Goal: Transaction & Acquisition: Book appointment/travel/reservation

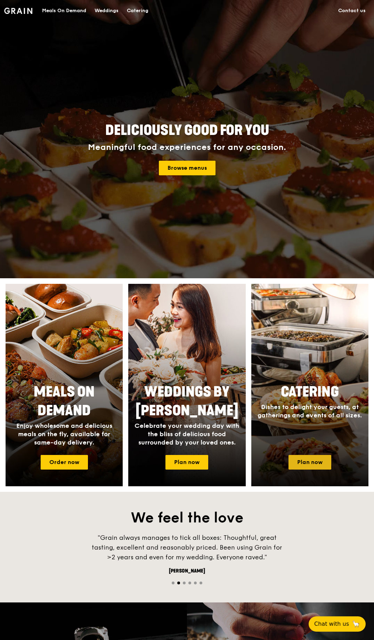
click at [298, 463] on link "Plan now" at bounding box center [309, 462] width 43 height 15
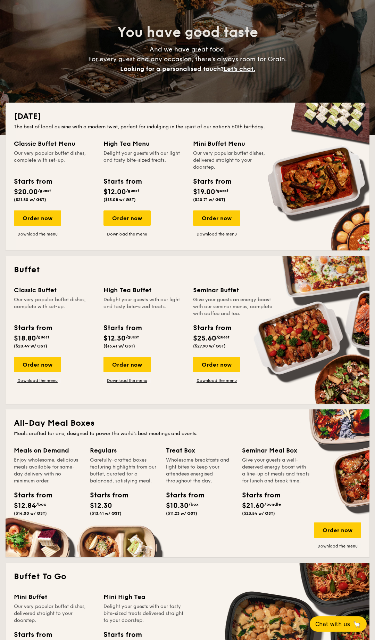
scroll to position [58, 0]
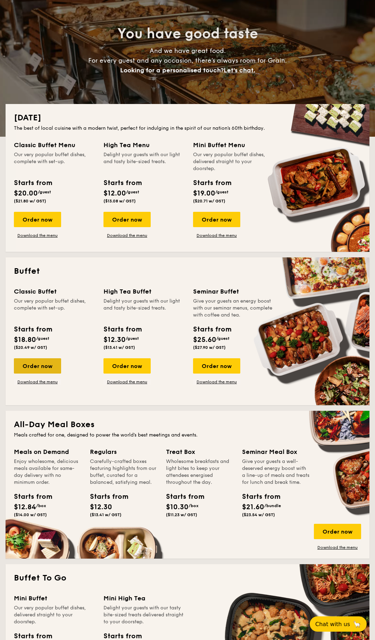
click at [52, 363] on div "Order now" at bounding box center [37, 365] width 47 height 15
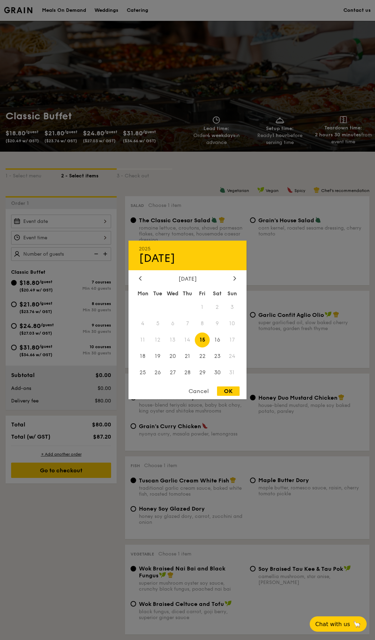
click at [93, 224] on div "2025 Aug [DATE] Tue Wed Thu Fri Sat Sun 1 2 3 4 5 6 7 8 9 10 11 12 13 14 15 16 …" at bounding box center [61, 221] width 100 height 14
click at [220, 339] on span "16" at bounding box center [217, 339] width 15 height 15
click at [238, 390] on div "OK" at bounding box center [228, 390] width 23 height 9
type input "[DATE]"
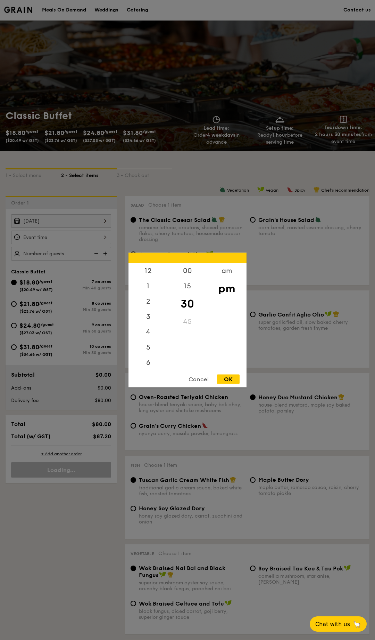
click at [79, 239] on div "12 1 2 3 4 5 6 7 8 9 10 11 00 15 30 45 am pm Cancel OK" at bounding box center [61, 237] width 100 height 14
drag, startPoint x: 148, startPoint y: 333, endPoint x: 152, endPoint y: 332, distance: 3.6
click at [149, 333] on div "6" at bounding box center [148, 335] width 39 height 20
click at [192, 271] on div "00" at bounding box center [187, 273] width 39 height 20
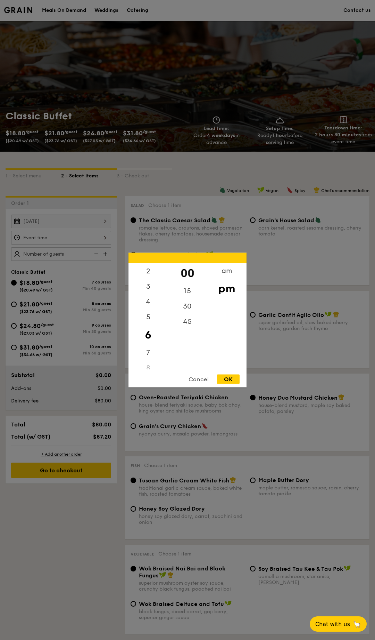
scroll to position [0, 0]
click at [193, 309] on div "30" at bounding box center [187, 309] width 39 height 20
click at [189, 287] on div "15" at bounding box center [187, 288] width 39 height 20
click at [228, 379] on div "OK" at bounding box center [228, 378] width 23 height 9
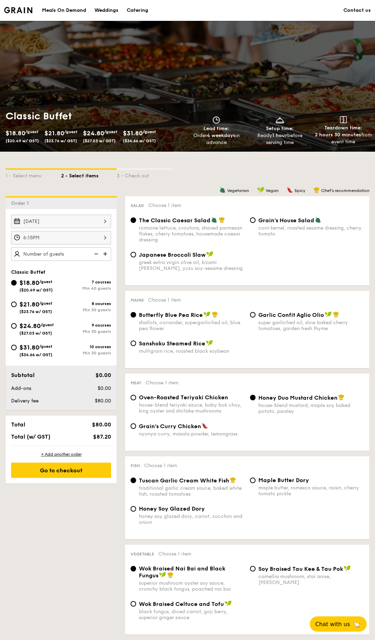
click at [108, 237] on div "6:15PM" at bounding box center [61, 238] width 100 height 14
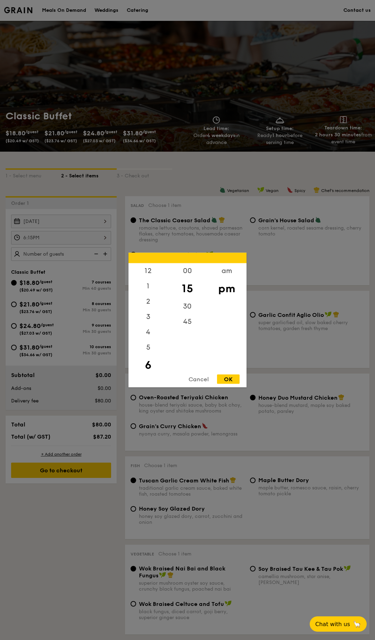
scroll to position [15, 0]
click at [187, 304] on div "30" at bounding box center [187, 309] width 39 height 20
click at [227, 379] on div "OK" at bounding box center [228, 378] width 23 height 9
type input "6:30PM"
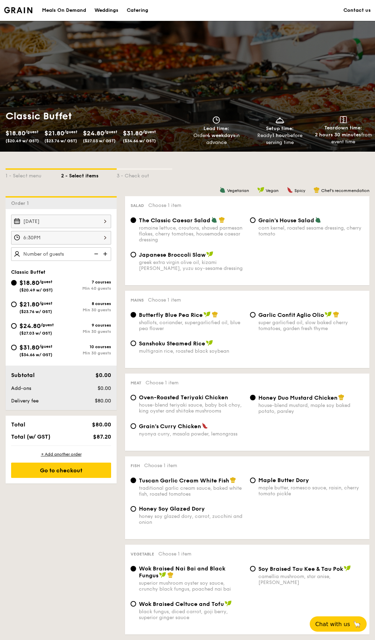
click at [106, 253] on img at bounding box center [106, 253] width 10 height 13
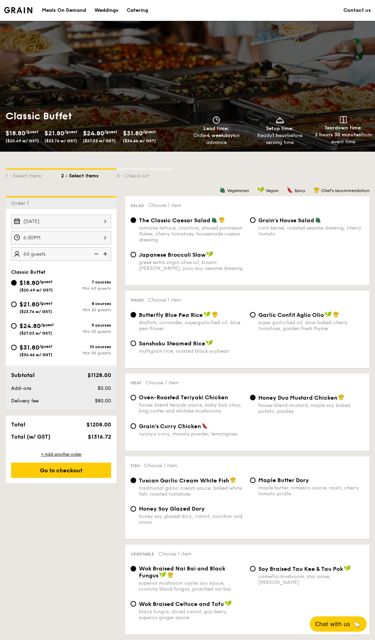
click at [106, 253] on img at bounding box center [106, 253] width 10 height 13
type input "80 guests"
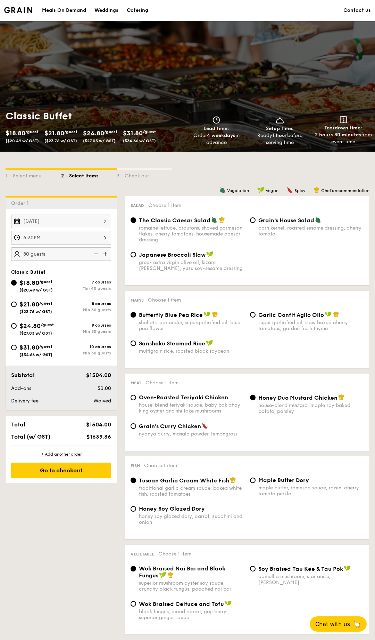
click at [32, 328] on span "$24.80" at bounding box center [29, 326] width 21 height 8
click at [17, 328] on input "$24.80 /guest ($27.03 w/ GST) 9 courses Min 30 guests" at bounding box center [14, 326] width 6 height 6
radio input "true"
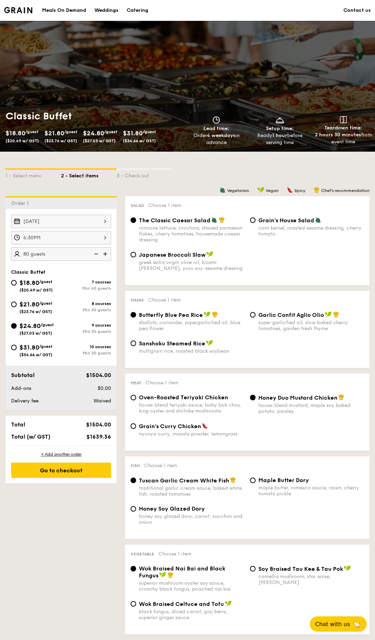
radio input "true"
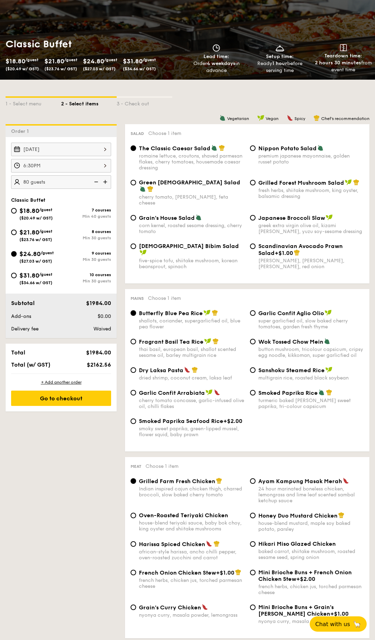
scroll to position [71, 0]
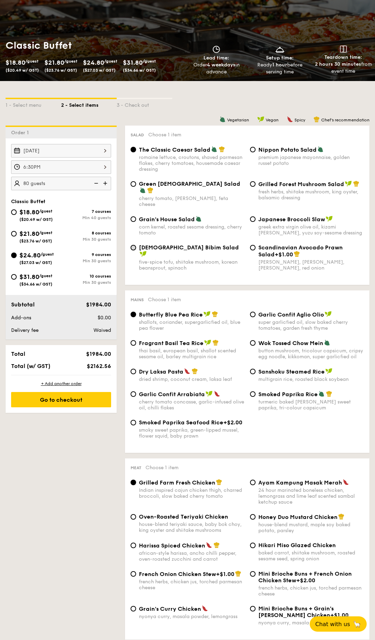
click at [134, 245] on input "Korean Bibim Salad five-spice tofu, shiitake mushroom, korean beansprout, spina…" at bounding box center [134, 248] width 6 height 6
radio input "true"
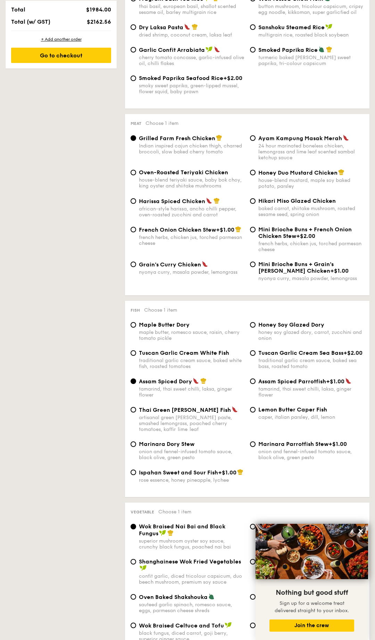
scroll to position [428, 0]
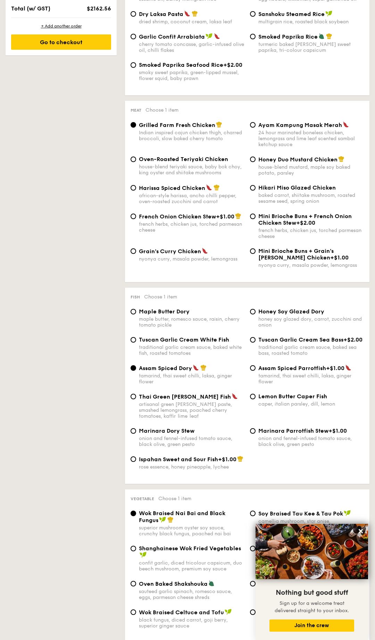
click at [193, 336] on span "Tuscan Garlic Cream White Fish" at bounding box center [184, 339] width 90 height 7
click at [136, 337] on input "Tuscan Garlic Cream White Fish traditional garlic cream sauce, baked white fish…" at bounding box center [134, 340] width 6 height 6
radio input "true"
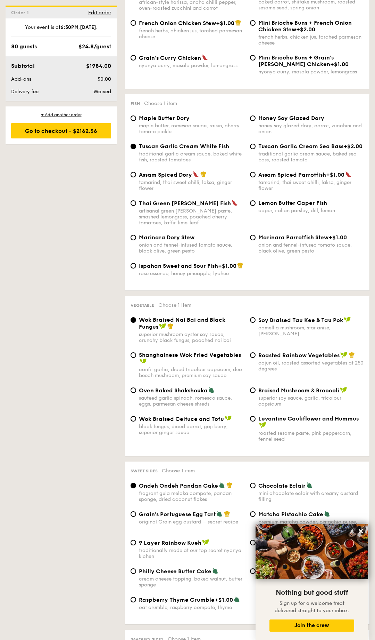
scroll to position [623, 0]
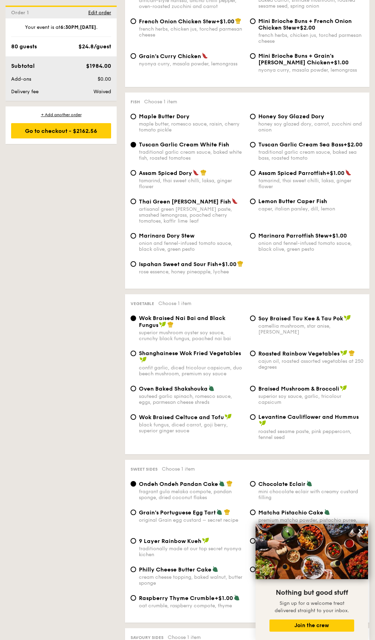
click at [290, 386] on span "Braised Mushroom & Broccoli" at bounding box center [299, 388] width 81 height 7
click at [256, 386] on input "Braised Mushroom & Broccoli superior soy sauce, garlic, tricolour capsicum" at bounding box center [253, 388] width 6 height 6
radio input "true"
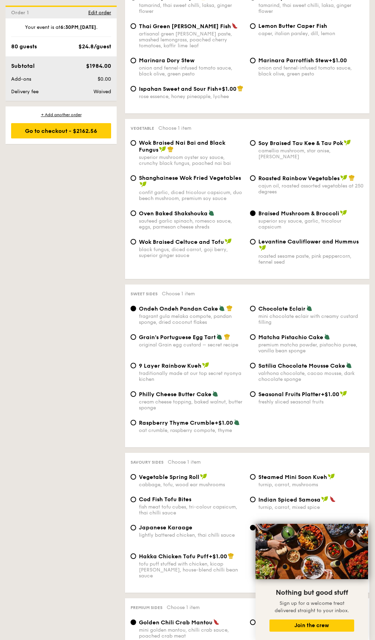
scroll to position [798, 0]
click at [180, 334] on span "Grain's Portuguese Egg Tart" at bounding box center [177, 336] width 77 height 7
click at [136, 334] on input "Grain's Portuguese Egg Tart original Grain egg custard – secret recipe" at bounding box center [134, 337] width 6 height 6
radio input "true"
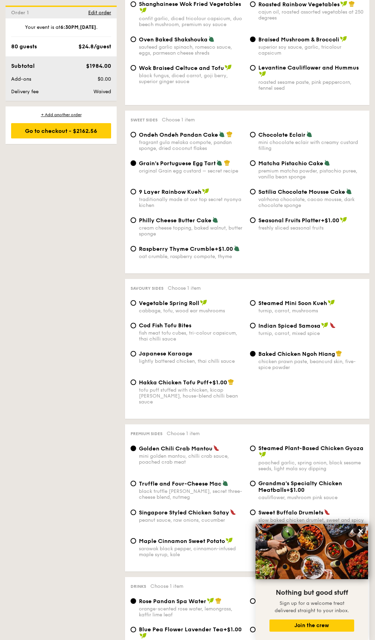
scroll to position [987, 0]
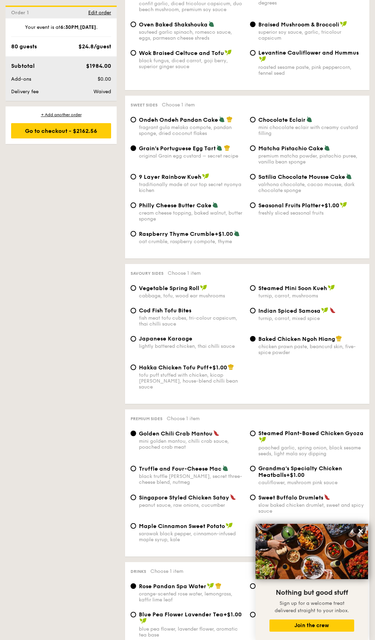
click at [160, 339] on span "Japanese Karaage" at bounding box center [166, 338] width 54 height 7
click at [136, 339] on input "Japanese Karaage lightly battered chicken, thai chilli sauce" at bounding box center [134, 339] width 6 height 6
radio input "true"
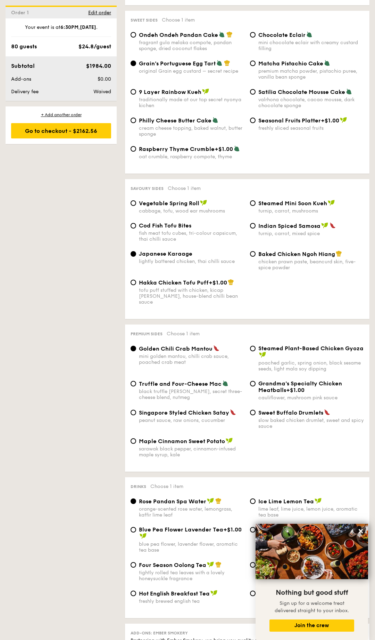
scroll to position [1075, 0]
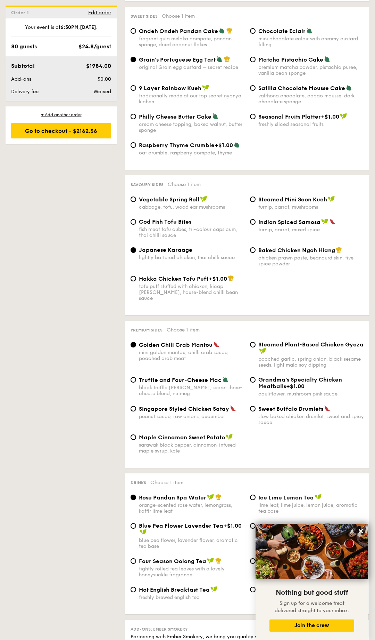
click at [196, 405] on span "Singapore Styled Chicken Satay" at bounding box center [184, 408] width 90 height 7
click at [136, 406] on input "Singapore Styled Chicken Satay peanut sauce, raw onions, cucumber" at bounding box center [134, 409] width 6 height 6
radio input "true"
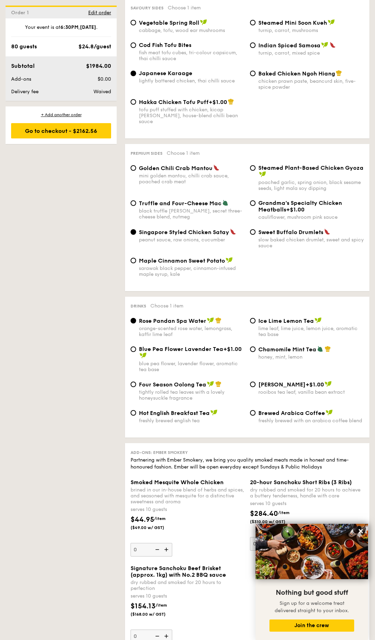
scroll to position [1253, 0]
click at [178, 380] on span "Four Season Oolong Tea" at bounding box center [172, 383] width 67 height 7
click at [136, 381] on input "Four Season Oolong Tea tightly rolled tea leaves with a lovely honeysuckle frag…" at bounding box center [134, 384] width 6 height 6
radio input "true"
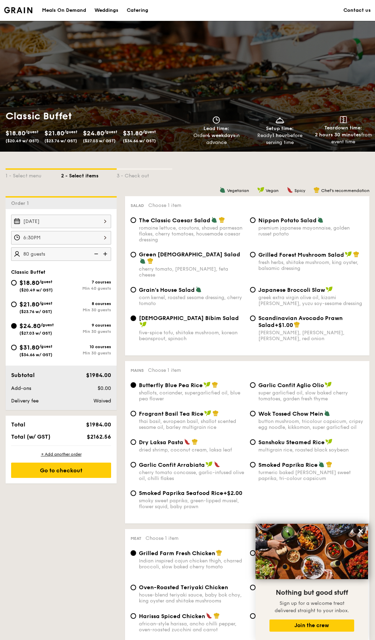
scroll to position [0, 0]
click at [21, 345] on span "$31.80" at bounding box center [29, 347] width 20 height 8
click at [17, 345] on input "$31.80 /guest ($34.66 w/ GST) 10 courses Min 30 guests" at bounding box center [14, 347] width 6 height 6
radio input "true"
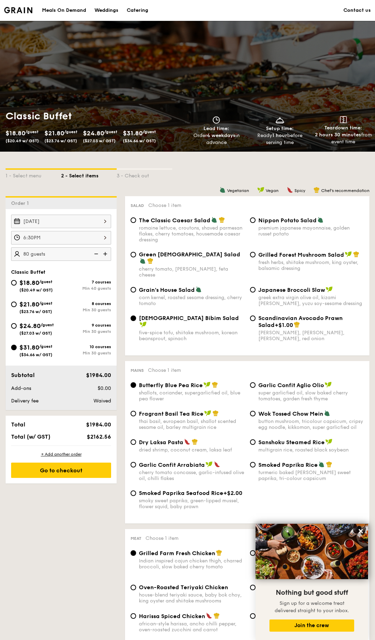
radio input "true"
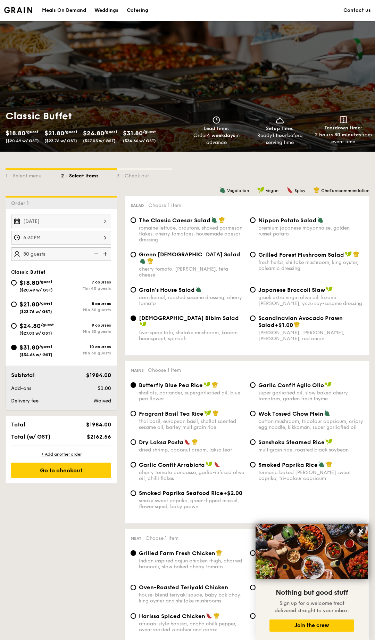
radio input "true"
radio input "false"
radio input "true"
click at [32, 329] on span "$24.80" at bounding box center [29, 326] width 21 height 8
click at [17, 328] on input "$24.80 /guest ($27.03 w/ GST) 9 courses Min 30 guests" at bounding box center [14, 326] width 6 height 6
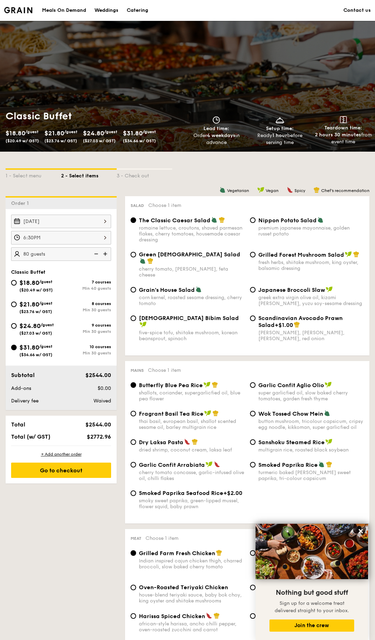
radio input "true"
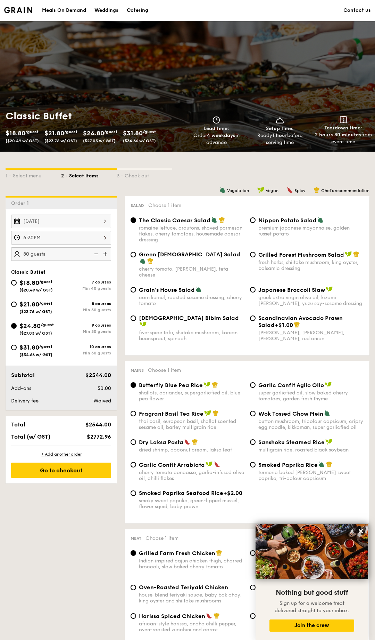
radio input "true"
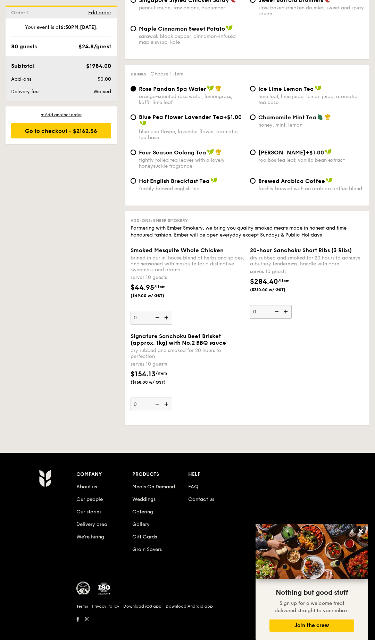
scroll to position [1483, 0]
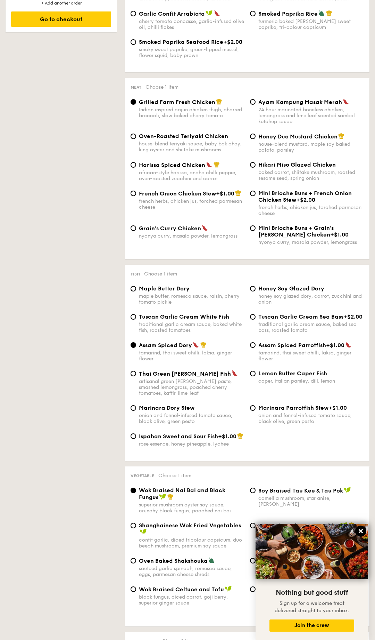
click at [360, 531] on icon at bounding box center [361, 531] width 6 height 6
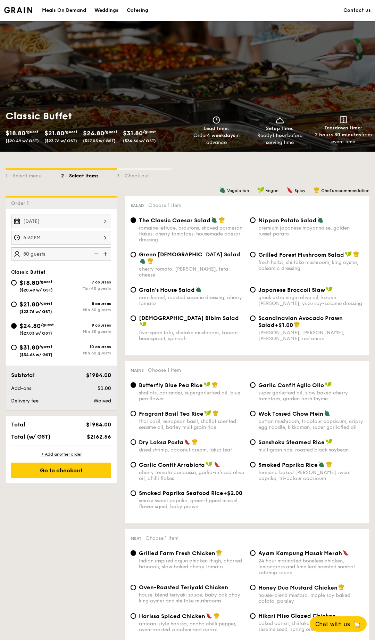
scroll to position [0, 0]
click at [86, 469] on div "Go to checkout" at bounding box center [61, 469] width 100 height 15
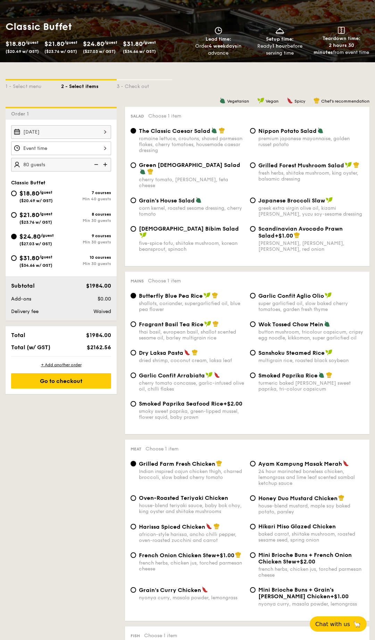
scroll to position [90, 0]
click at [100, 298] on span "$0.00" at bounding box center [105, 298] width 14 height 6
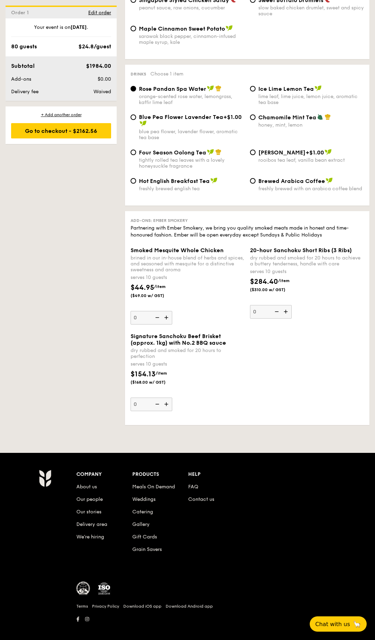
scroll to position [1483, 0]
drag, startPoint x: 152, startPoint y: 221, endPoint x: 219, endPoint y: 227, distance: 67.0
click at [219, 227] on div "Partnering with Ember Smokery, we bring you quality smoked meats made in honest…" at bounding box center [248, 232] width 234 height 14
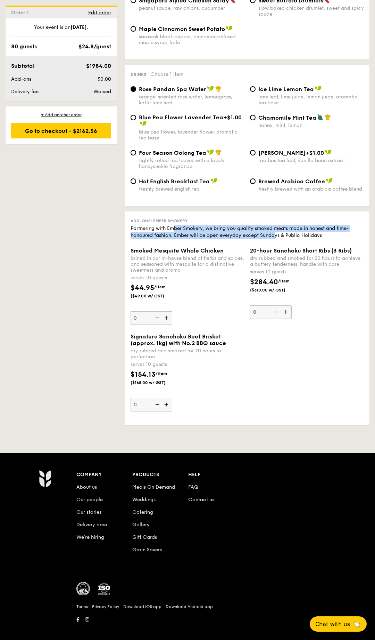
drag, startPoint x: 212, startPoint y: 224, endPoint x: 278, endPoint y: 228, distance: 65.8
click at [278, 228] on div "Partnering with Ember Smokery, we bring you quality smoked meats made in honest…" at bounding box center [248, 232] width 234 height 14
drag, startPoint x: 311, startPoint y: 229, endPoint x: 198, endPoint y: 222, distance: 113.6
click at [198, 225] on div "Partnering with Ember Smokery, we bring you quality smoked meats made in honest…" at bounding box center [248, 232] width 234 height 14
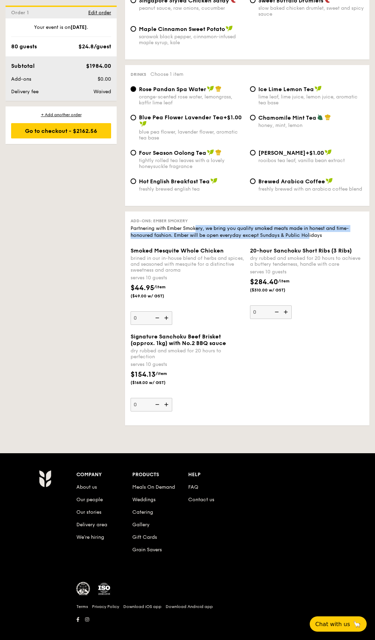
click at [198, 225] on div "Partnering with Ember Smokery, we bring you quality smoked meats made in honest…" at bounding box center [248, 232] width 234 height 14
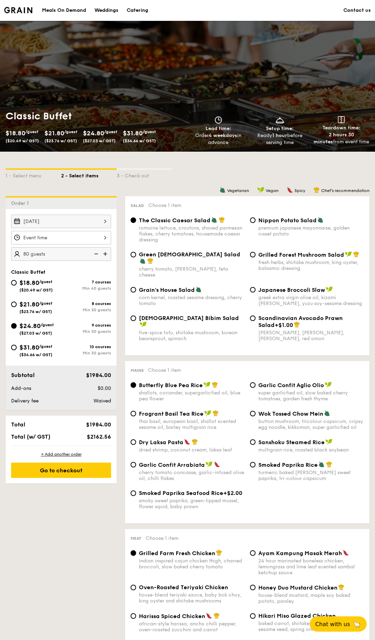
scroll to position [0, 0]
click at [68, 11] on div "Meals On Demand" at bounding box center [64, 10] width 44 height 21
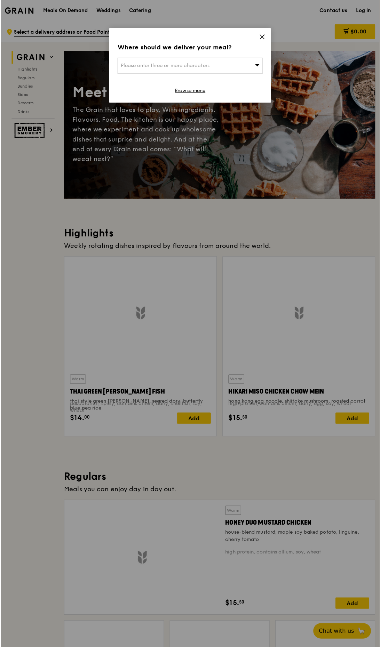
scroll to position [4, 0]
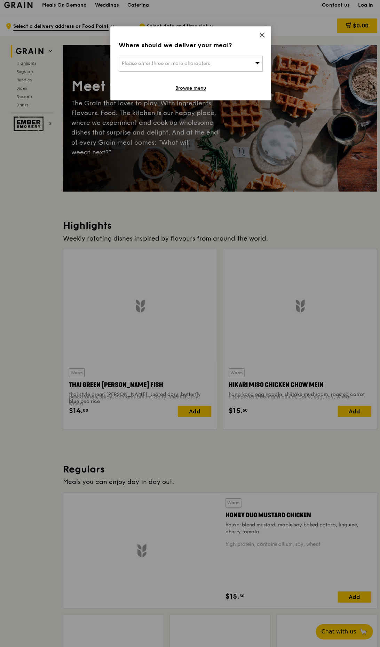
click at [261, 34] on icon at bounding box center [261, 36] width 4 height 4
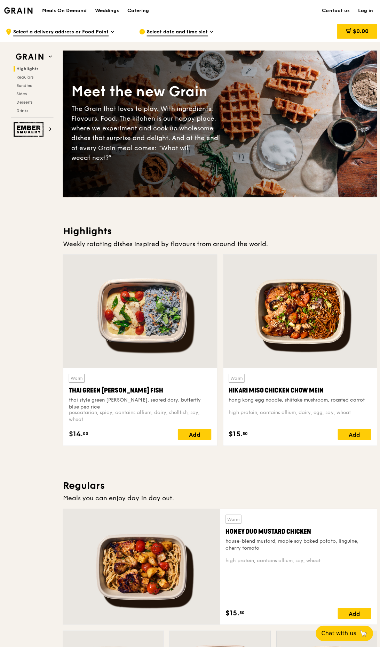
scroll to position [0, 0]
